Goal: Task Accomplishment & Management: Use online tool/utility

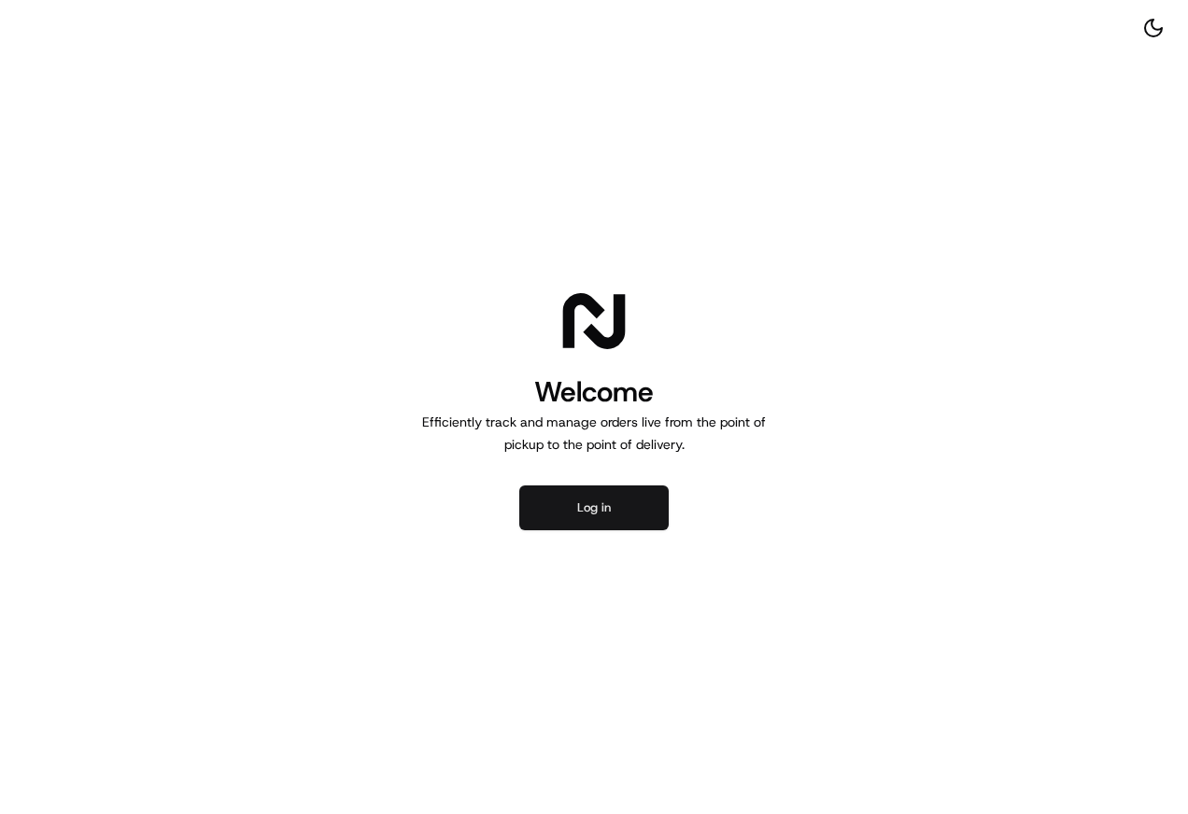
click at [573, 527] on button "Log in" at bounding box center [593, 508] width 149 height 45
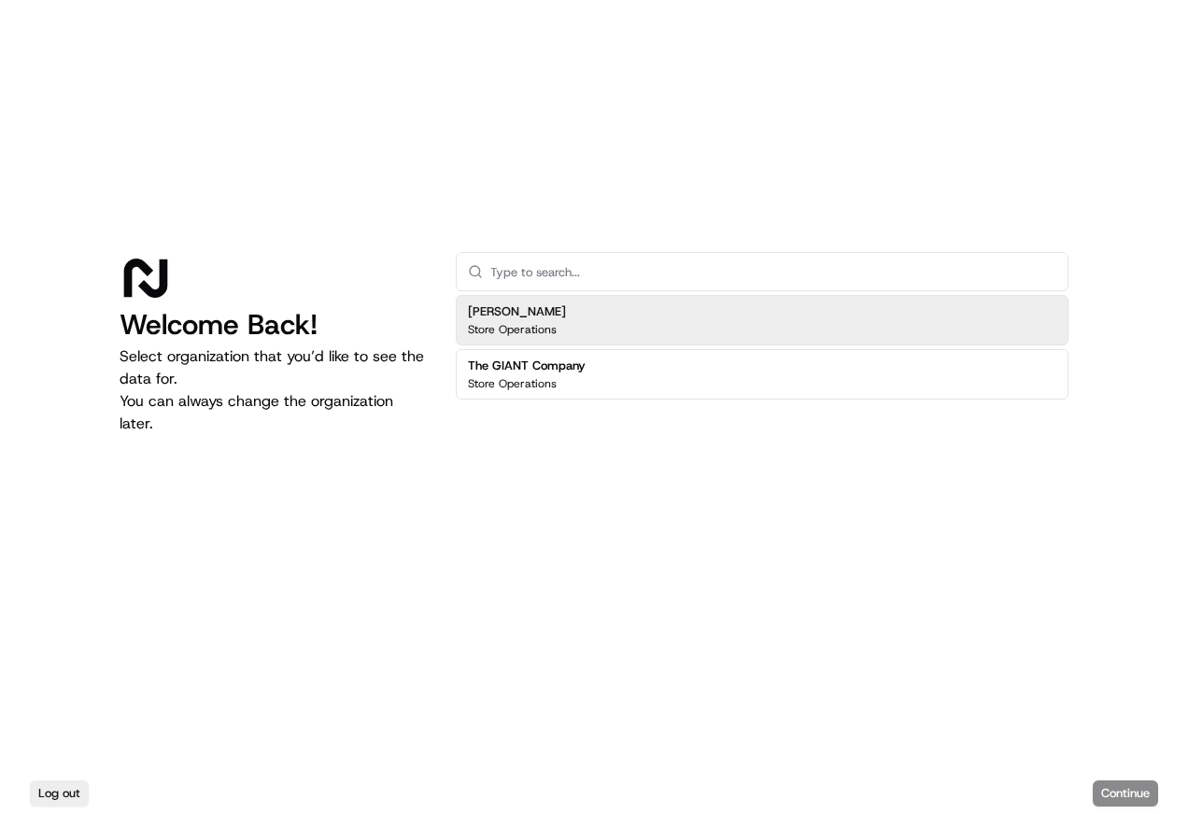
click at [526, 338] on div "Martin's Store Operations" at bounding box center [762, 320] width 613 height 50
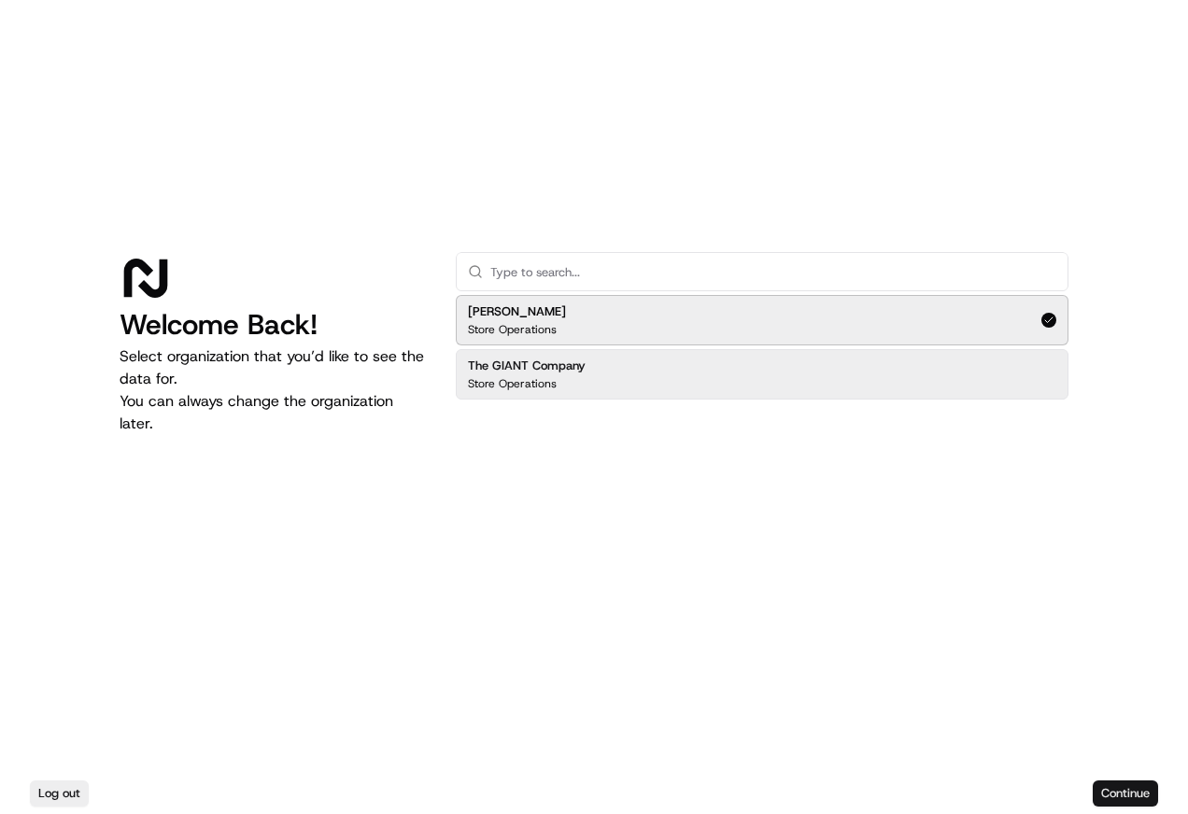
click at [1122, 786] on button "Continue" at bounding box center [1125, 794] width 65 height 26
